Goal: Transaction & Acquisition: Purchase product/service

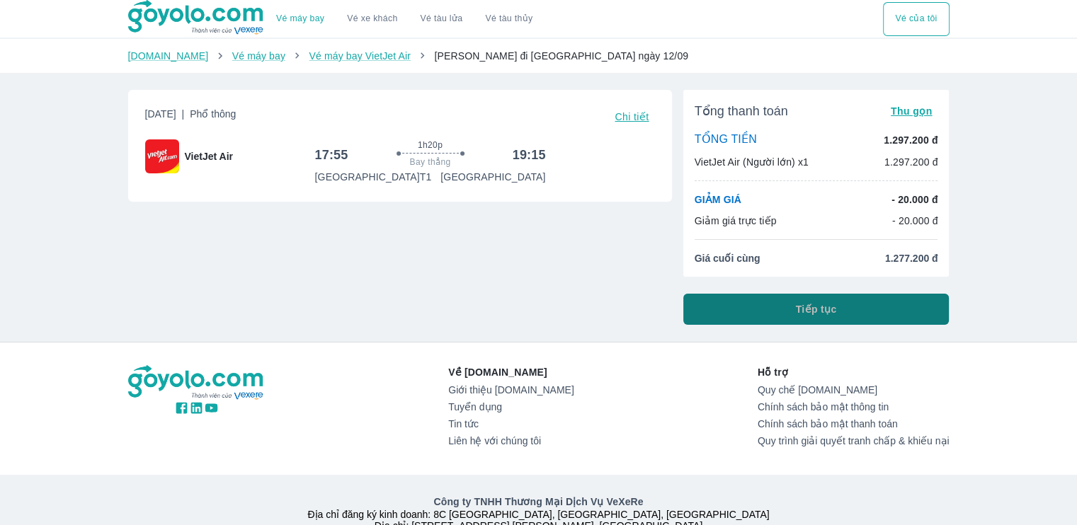
click at [817, 302] on span "Tiếp tục" at bounding box center [816, 309] width 41 height 14
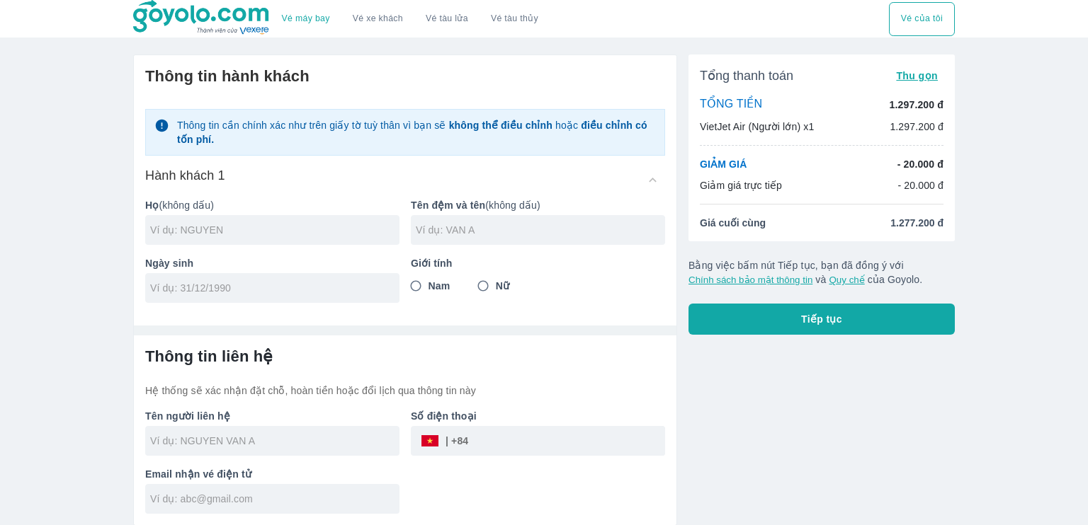
drag, startPoint x: 800, startPoint y: 26, endPoint x: 775, endPoint y: 36, distance: 27.4
click at [775, 36] on div "Vé máy bay Vé xe khách Vé tàu lửa Vé tàu thủy Vé của tôi" at bounding box center [543, 19] width 821 height 38
click at [198, 232] on input "text" at bounding box center [274, 230] width 249 height 14
type input "T"
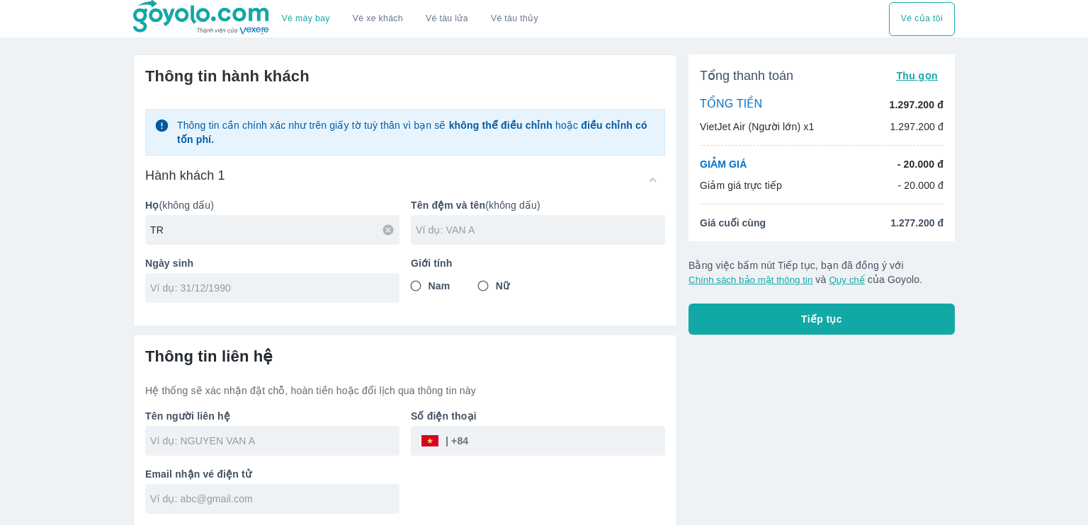
type input "T"
type input "TRAN"
click at [470, 232] on input "text" at bounding box center [540, 230] width 249 height 14
type input "NGUYEN XUAN NUONG"
click at [278, 284] on input "tel" at bounding box center [267, 288] width 235 height 14
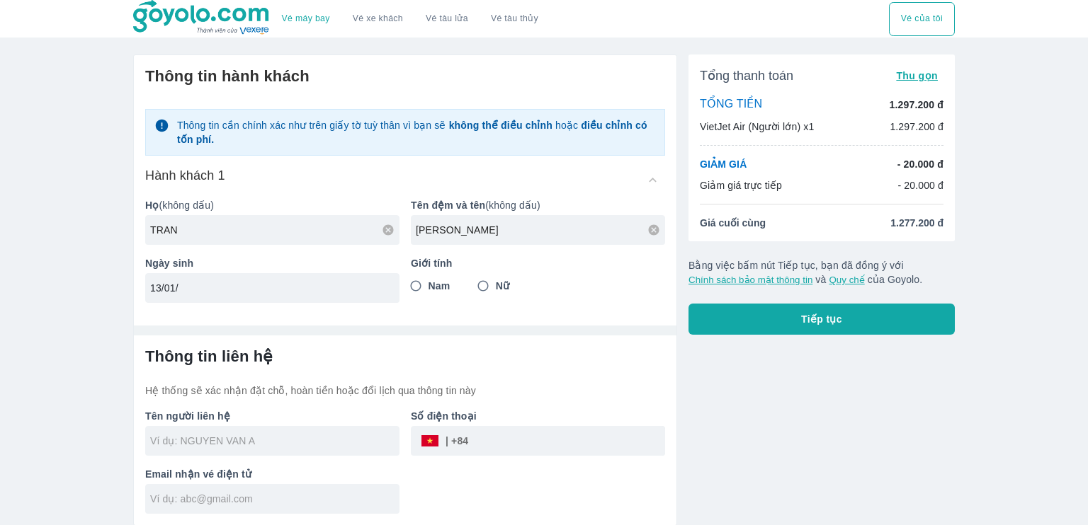
click at [232, 290] on input "13/01/" at bounding box center [267, 288] width 235 height 14
type input "13/01/2007"
click at [482, 285] on input "Nữ" at bounding box center [482, 285] width 25 height 25
radio input "true"
click at [227, 439] on input "text" at bounding box center [274, 441] width 249 height 14
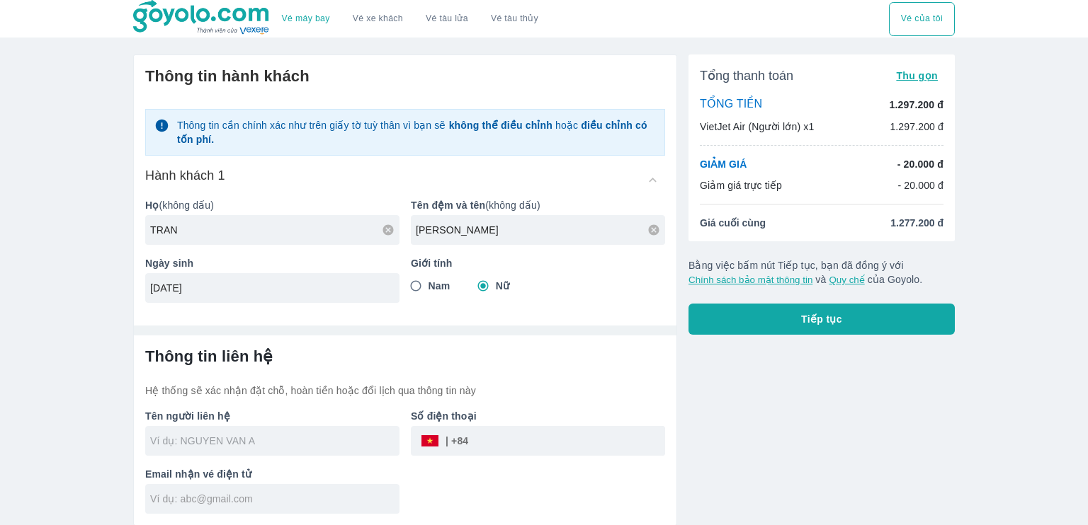
type input "TRAN NGUYEN XUAN NUONG"
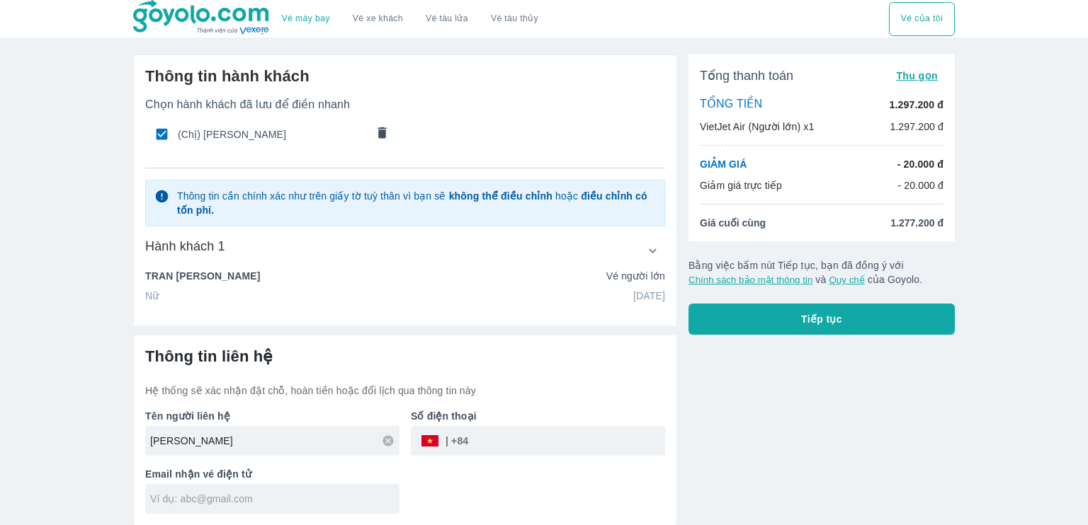
click at [490, 446] on input "tel" at bounding box center [566, 441] width 197 height 34
type input "0377144752"
click at [283, 496] on input "text" at bounding box center [274, 499] width 249 height 14
type input "trannguyenxuannuong2k7@gmail.com"
click at [755, 325] on button "Tiếp tục" at bounding box center [821, 319] width 266 height 31
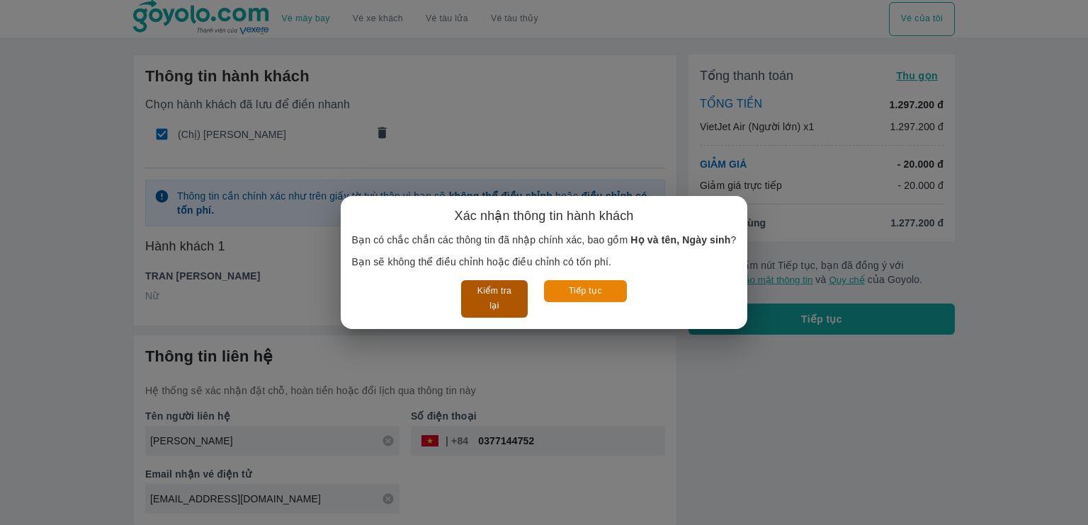
click at [507, 302] on button "Kiểm tra lại" at bounding box center [494, 299] width 66 height 38
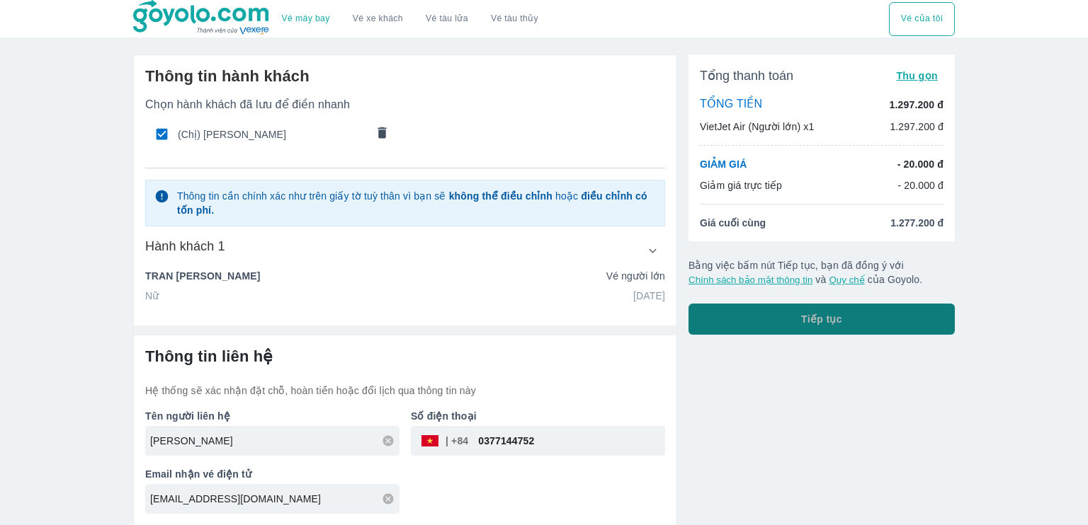
click at [826, 333] on button "Tiếp tục" at bounding box center [821, 319] width 266 height 31
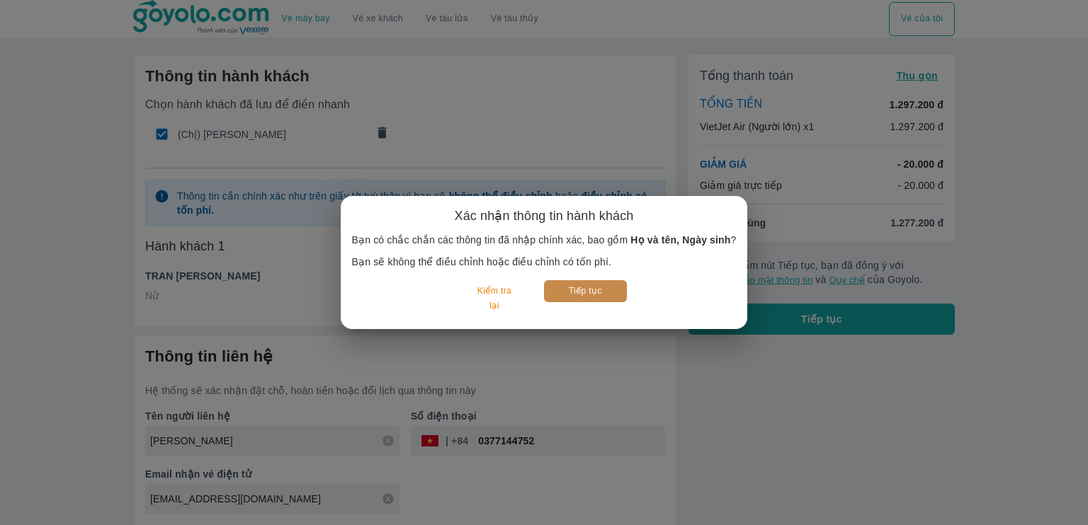
click at [572, 285] on button "Tiếp tục" at bounding box center [585, 291] width 83 height 22
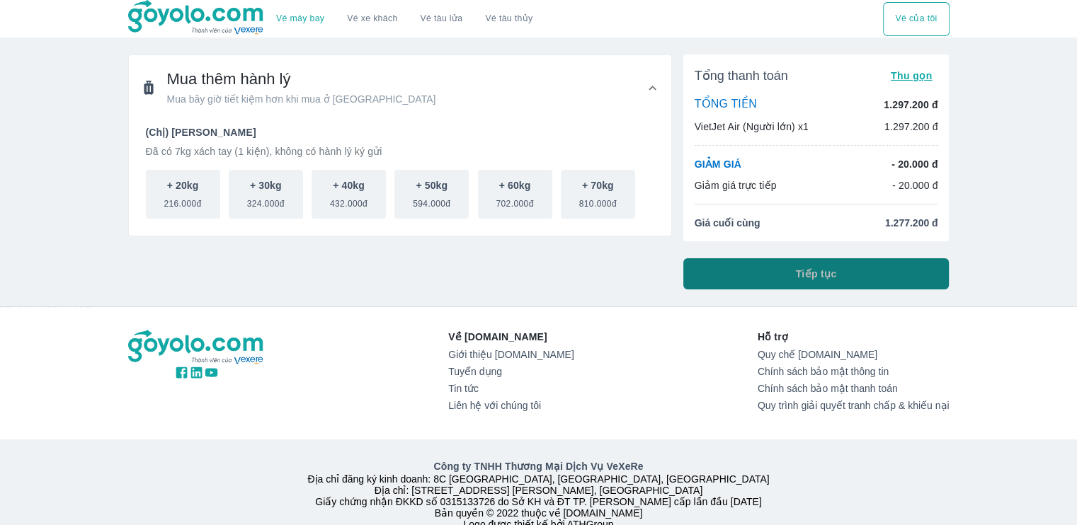
click at [734, 285] on button "Tiếp tục" at bounding box center [816, 273] width 266 height 31
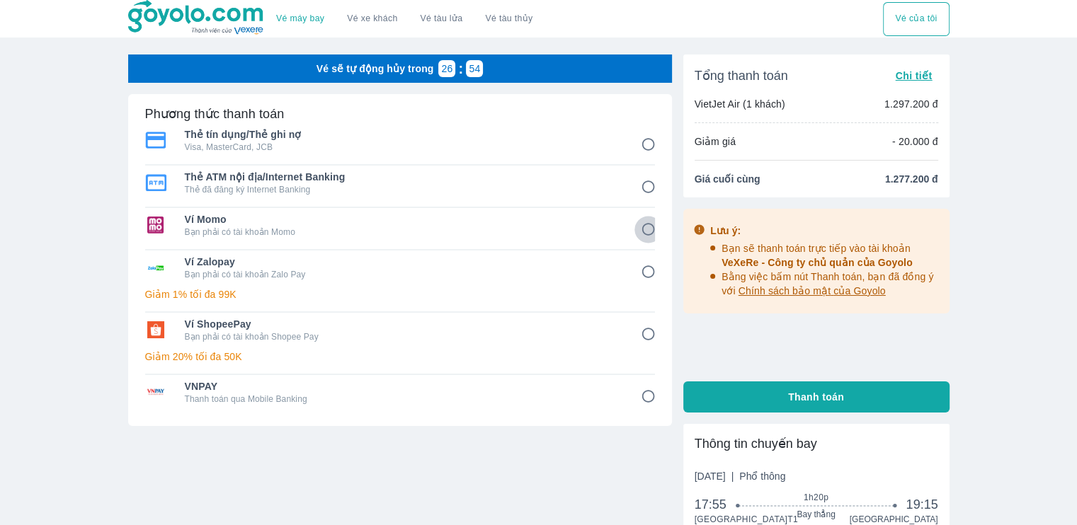
click at [650, 232] on input "4" at bounding box center [649, 230] width 28 height 28
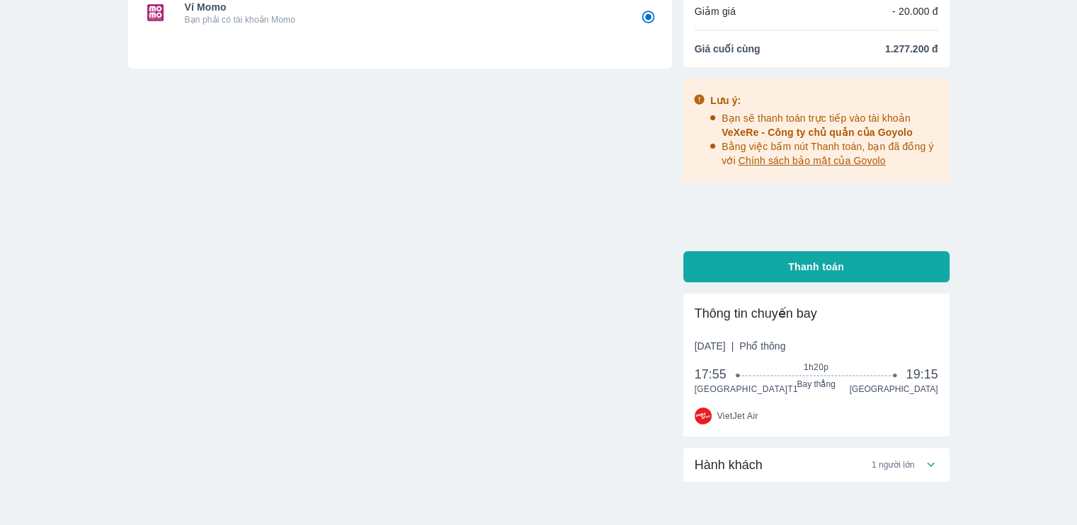
scroll to position [131, 0]
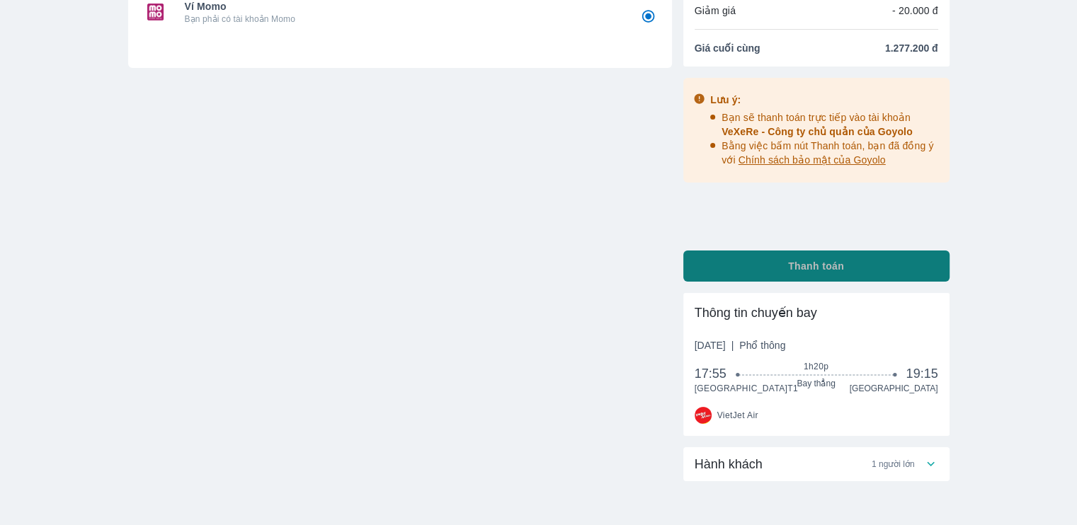
click at [843, 271] on span "Thanh toán" at bounding box center [816, 266] width 56 height 14
radio input "true"
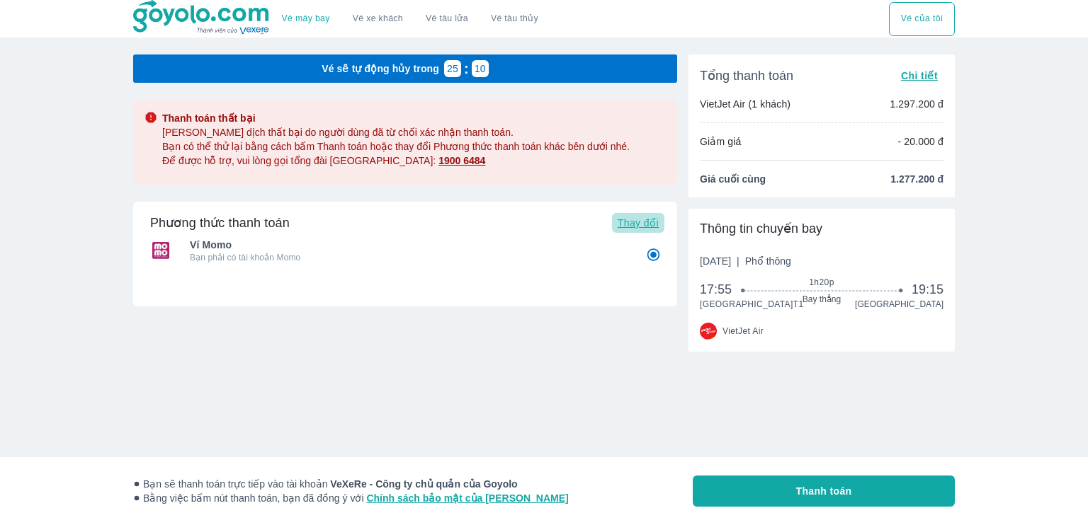
click at [637, 226] on span "Thay đổi" at bounding box center [638, 222] width 41 height 11
radio input "false"
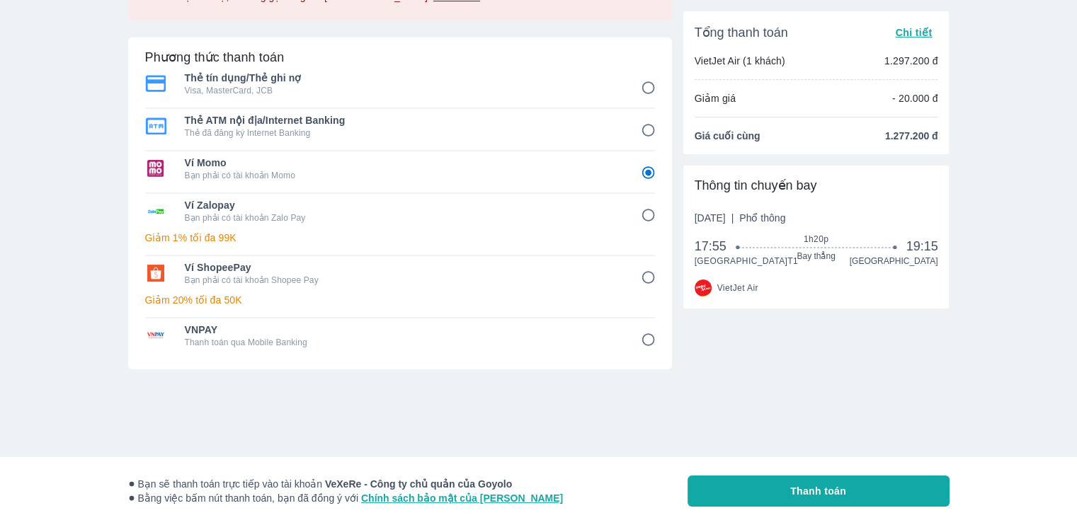
scroll to position [166, 0]
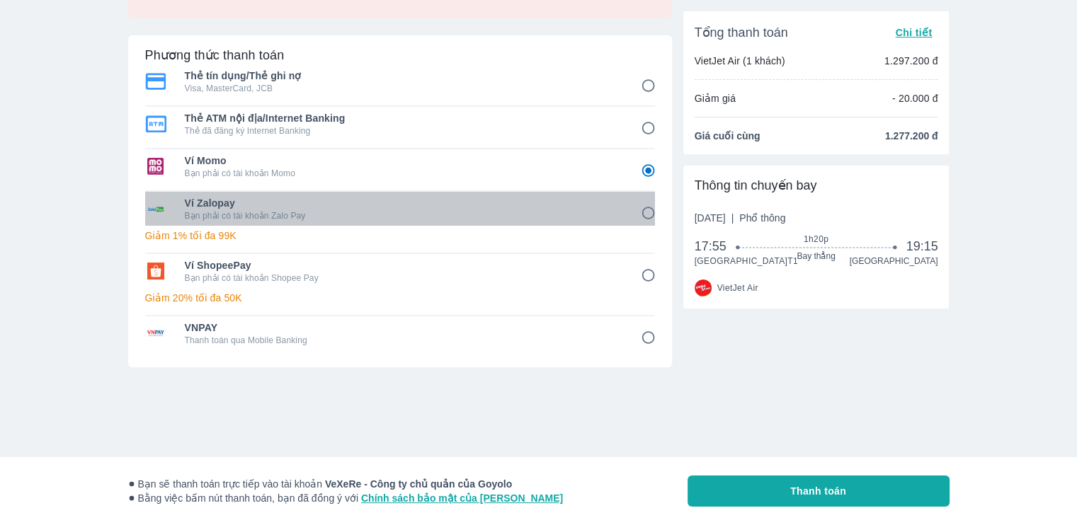
click at [369, 213] on p "Bạn phải có tài khoản Zalo Pay" at bounding box center [403, 215] width 436 height 11
radio input "false"
radio input "true"
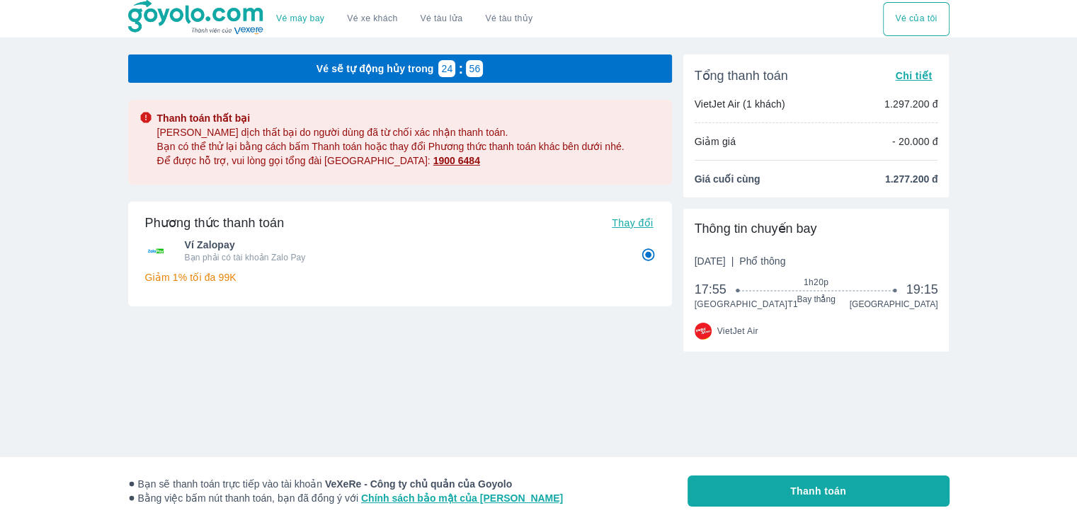
scroll to position [0, 0]
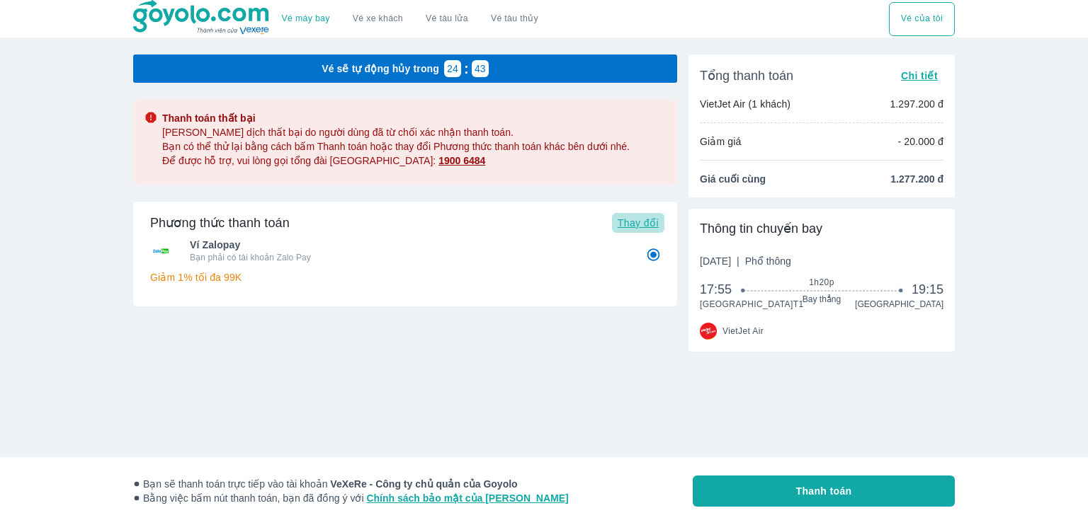
click at [640, 218] on span "Thay đổi" at bounding box center [638, 222] width 41 height 11
radio input "false"
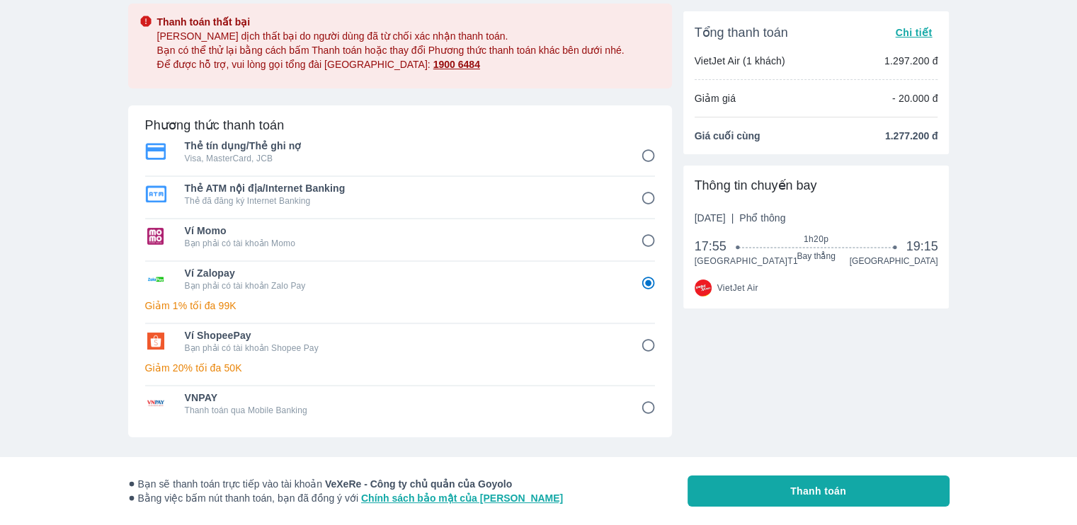
scroll to position [142, 0]
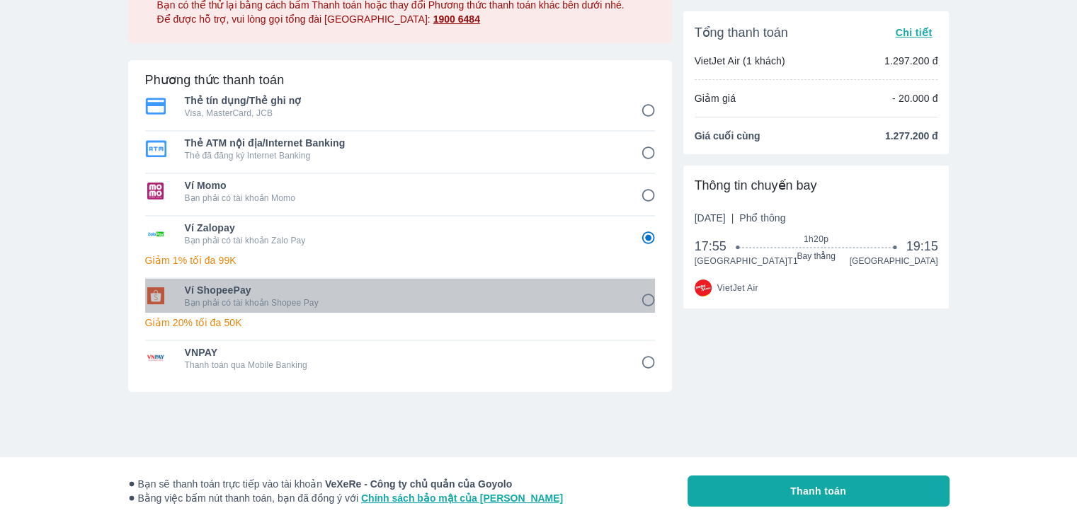
click at [317, 300] on p "Bạn phải có tài khoản Shopee Pay" at bounding box center [403, 302] width 436 height 11
radio input "false"
radio input "true"
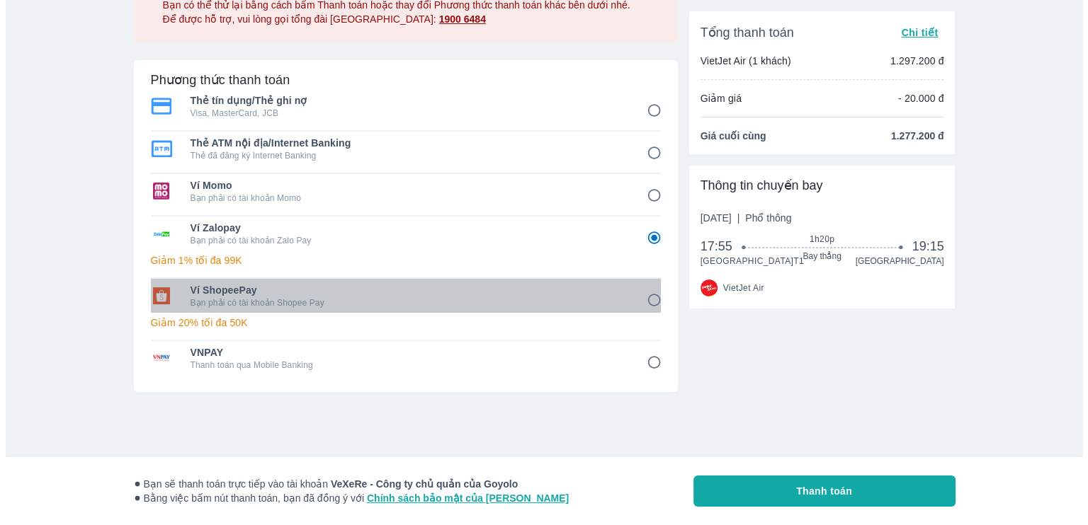
scroll to position [0, 0]
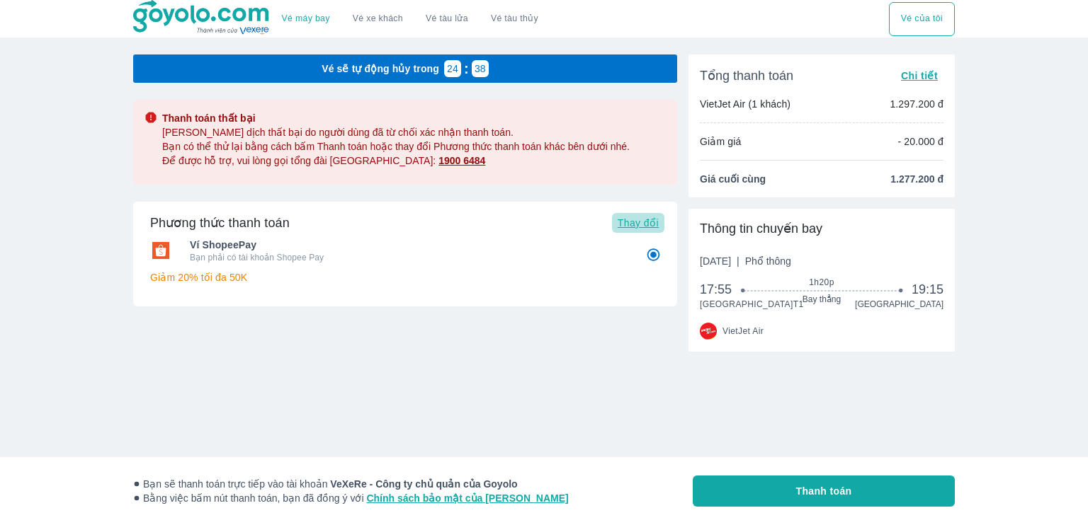
click at [639, 217] on span "Thay đổi" at bounding box center [638, 222] width 41 height 11
radio input "false"
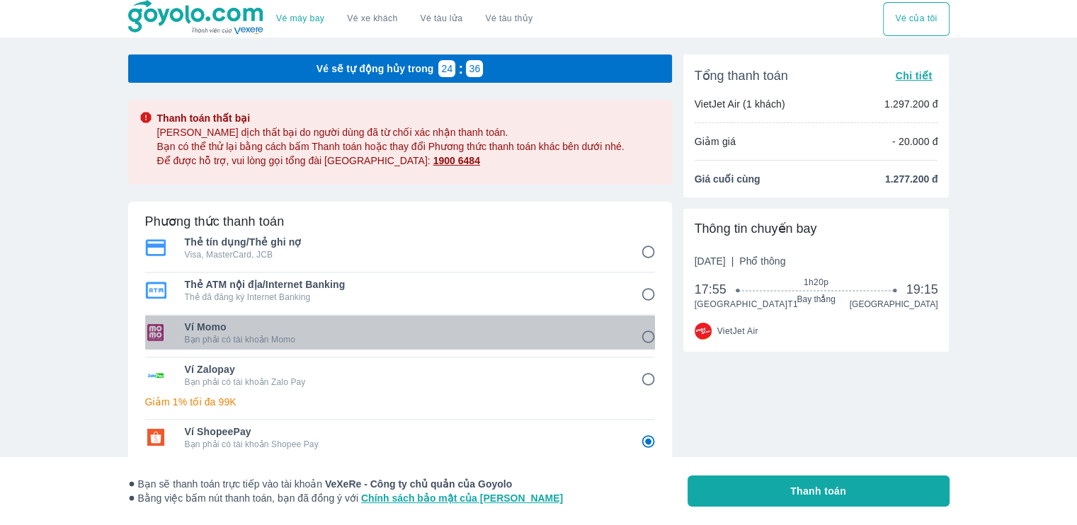
click at [300, 348] on div "Ví Momo Bạn phải có tài khoản Momo" at bounding box center [400, 333] width 510 height 34
radio input "true"
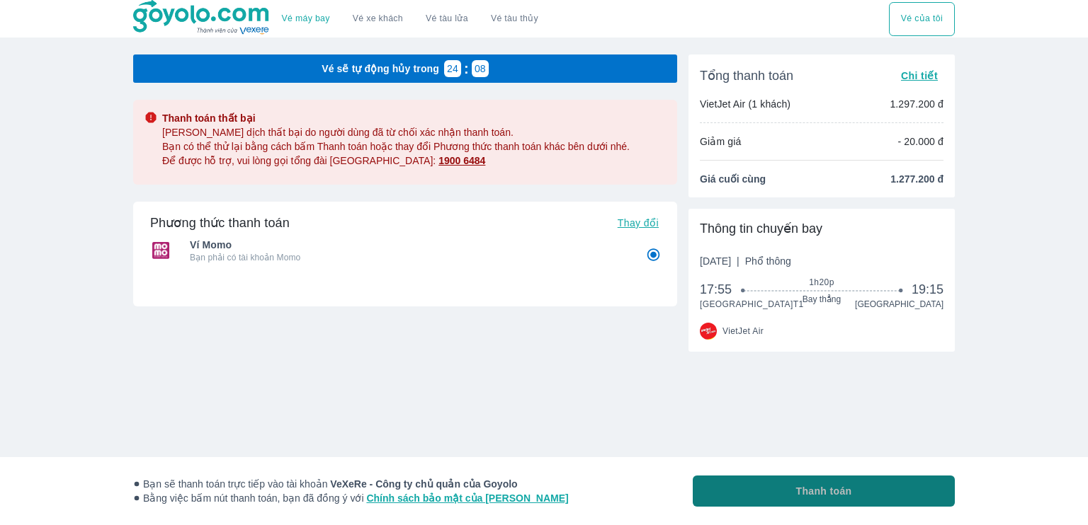
click at [756, 487] on button "Thanh toán" at bounding box center [824, 491] width 262 height 31
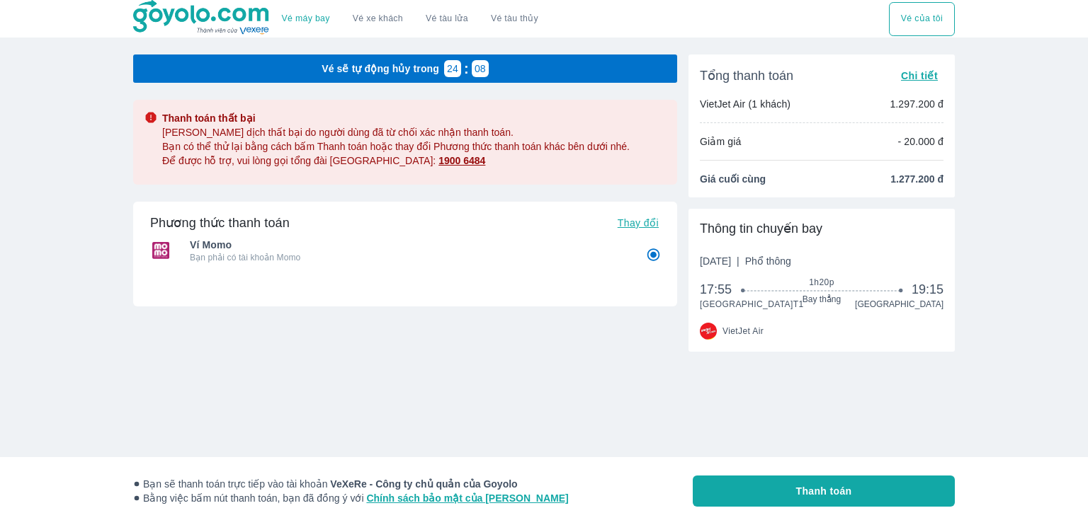
radio input "false"
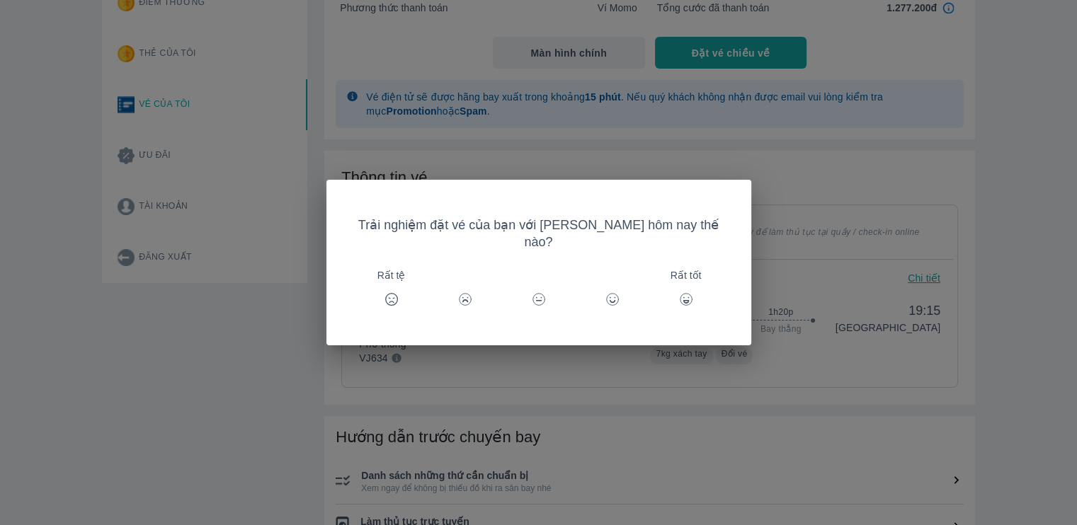
scroll to position [136, 0]
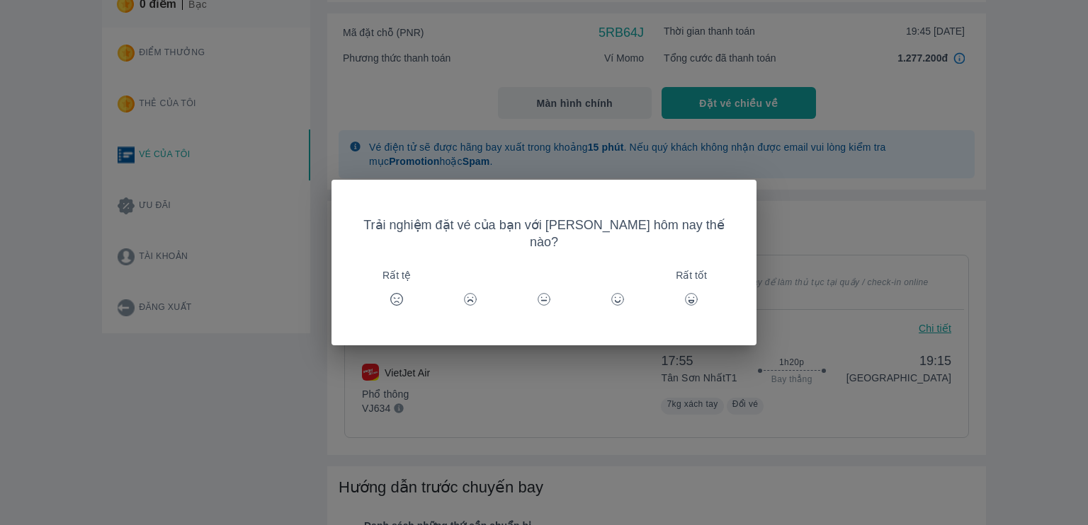
drag, startPoint x: 1081, startPoint y: 175, endPoint x: 1085, endPoint y: 186, distance: 11.9
click at [1085, 186] on html "Vé máy bay Vé xe khách Vé tàu lửa Vé tàu thủy Vé của tôi Đăng nhập Chỉnh sửa th…" at bounding box center [544, 126] width 1088 height 525
click at [689, 301] on icon at bounding box center [691, 302] width 5 height 2
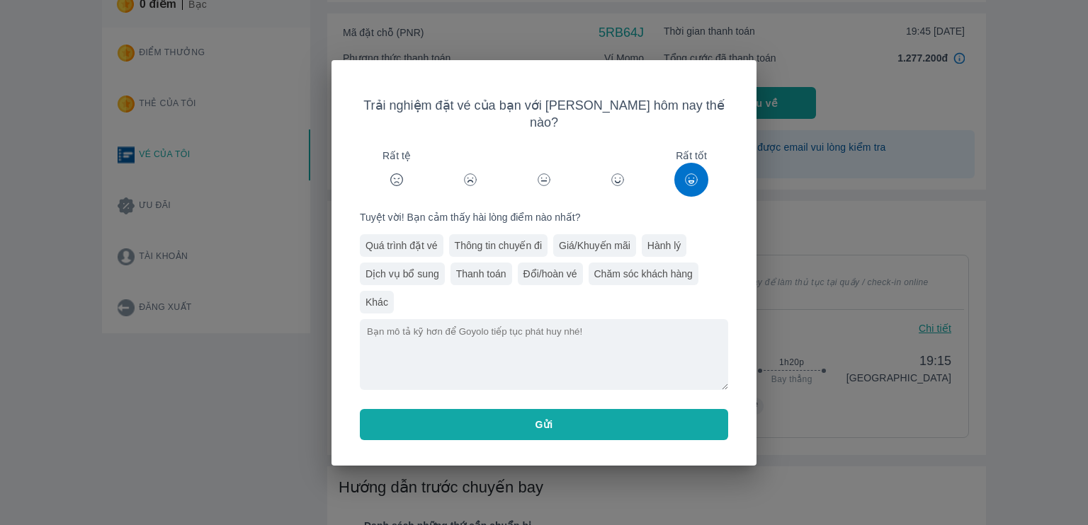
click at [559, 416] on button "Gửi" at bounding box center [544, 424] width 368 height 31
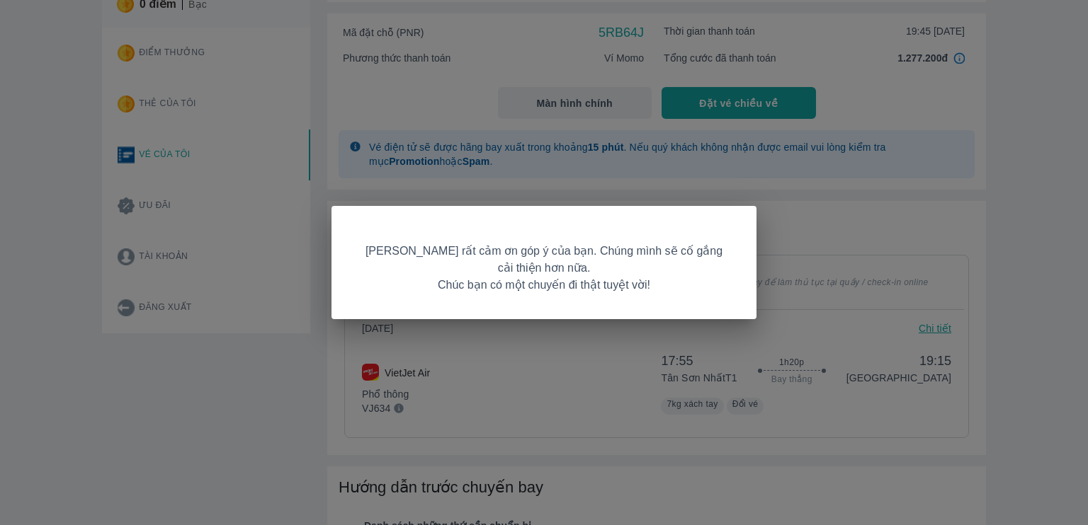
click at [817, 237] on div "[PERSON_NAME] rất cảm ơn góp ý của bạn. Chúng mình sẽ cố gắng cải thiện hơn nữa…" at bounding box center [544, 262] width 1088 height 525
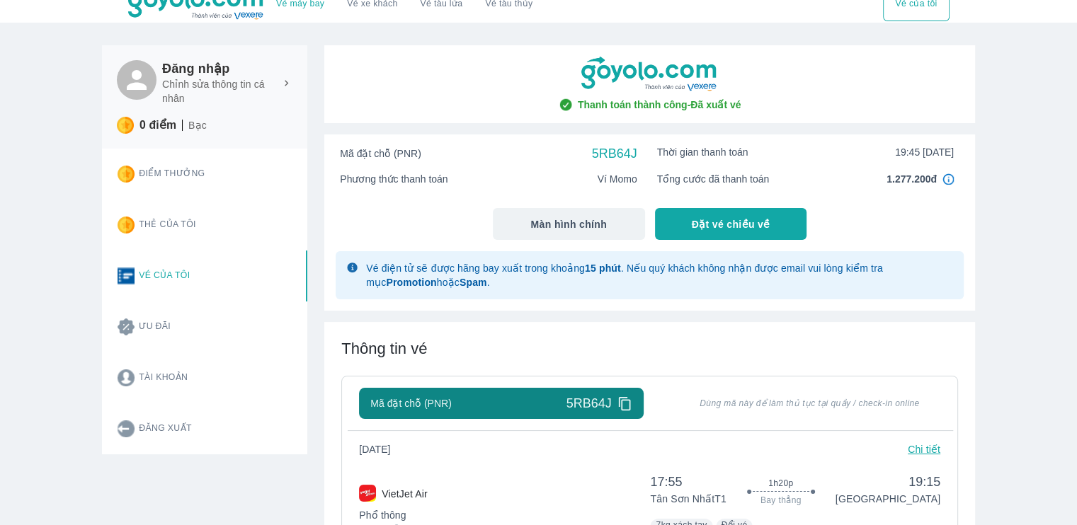
scroll to position [0, 0]
